Goal: Find specific page/section: Find specific page/section

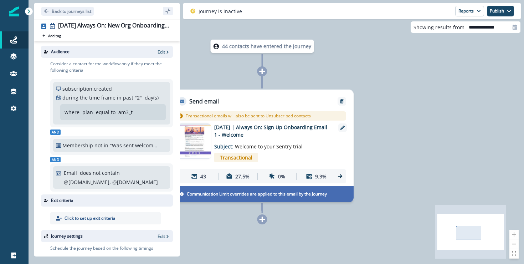
scroll to position [112, 0]
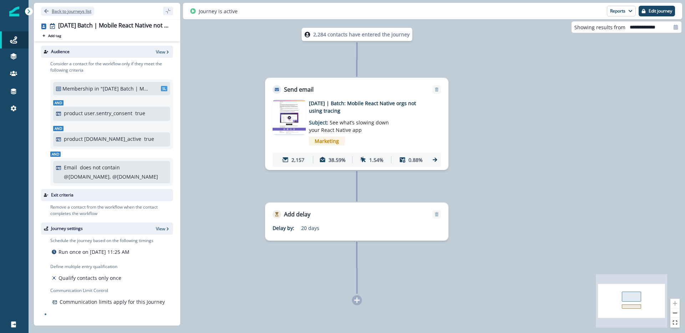
click at [73, 9] on p "Back to journeys list" at bounding box center [72, 11] width 40 height 6
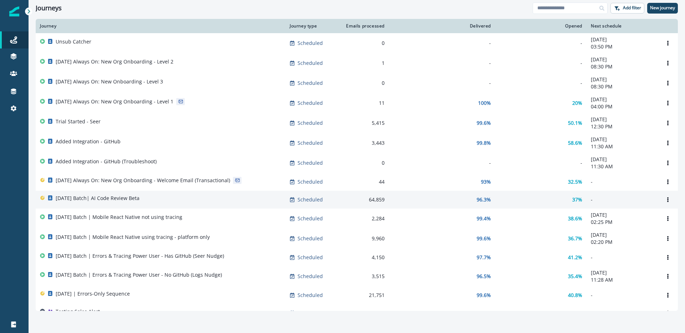
click at [189, 205] on div "2025-09-23 Batch| AI Code Review Beta" at bounding box center [160, 200] width 241 height 10
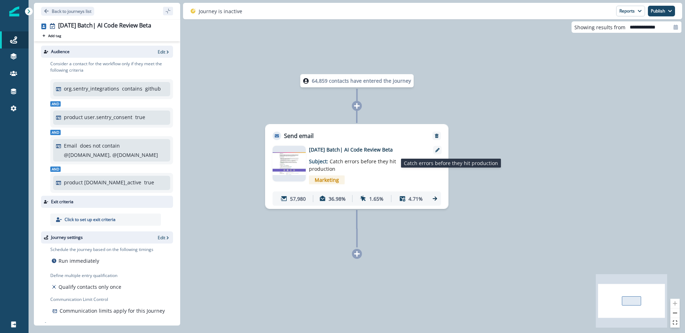
click at [334, 159] on span "Catch errors before they hit production" at bounding box center [352, 165] width 87 height 14
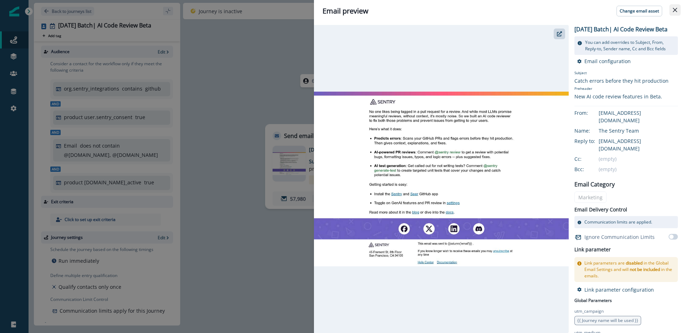
click at [678, 9] on button "Close" at bounding box center [674, 9] width 11 height 11
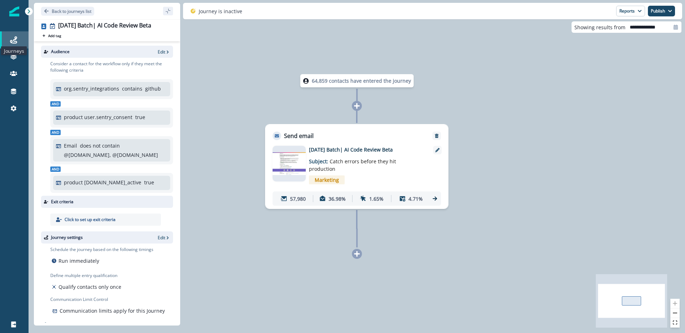
click at [13, 42] on icon at bounding box center [13, 39] width 7 height 7
